Goal: Find contact information: Find contact information

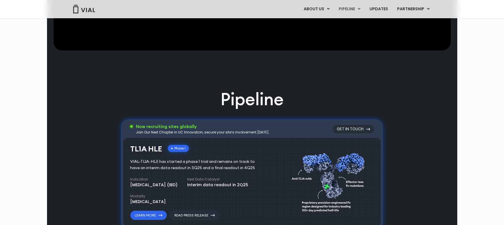
scroll to position [376, 0]
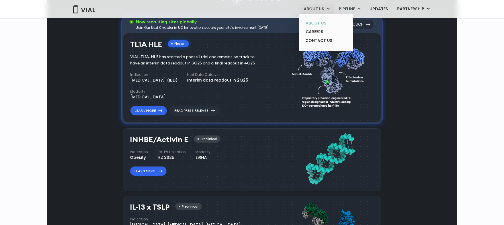
click at [324, 26] on link "ABOUT US" at bounding box center [326, 23] width 50 height 9
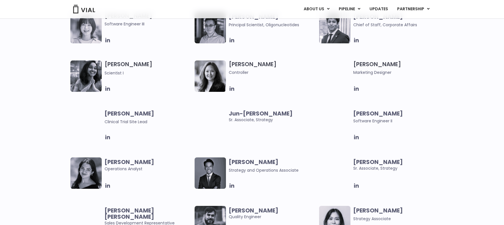
scroll to position [998, 0]
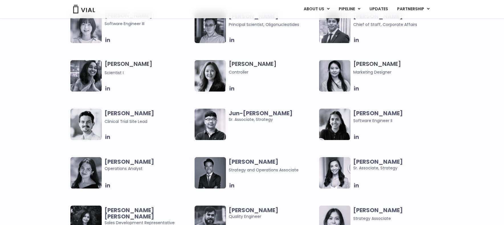
click at [106, 90] on icon at bounding box center [107, 88] width 5 height 5
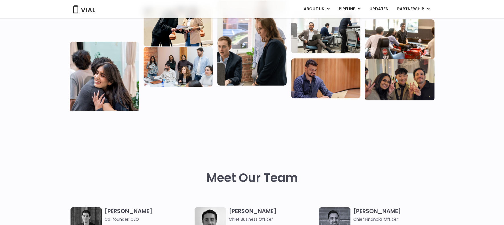
scroll to position [0, 0]
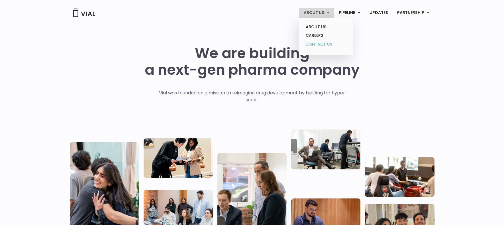
click at [335, 47] on link "CONTACT US" at bounding box center [326, 44] width 50 height 9
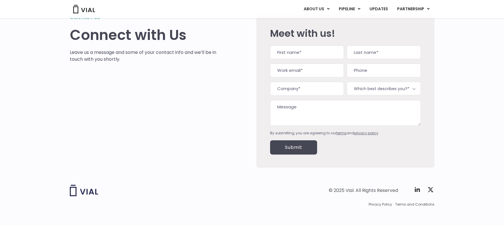
scroll to position [36, 0]
